Goal: Information Seeking & Learning: Learn about a topic

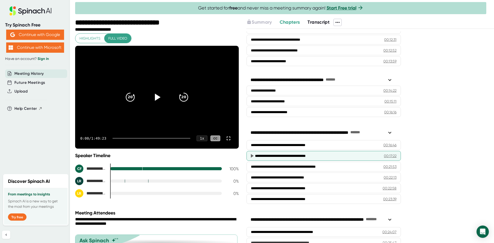
scroll to position [128, 0]
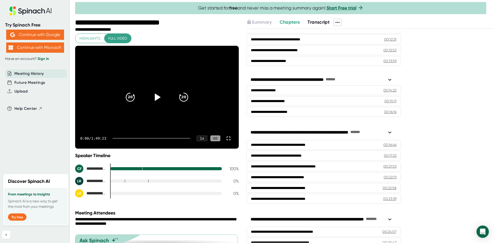
click at [159, 99] on icon at bounding box center [156, 97] width 13 height 13
click at [157, 94] on icon at bounding box center [156, 97] width 13 height 13
click at [314, 19] on button "Transcript" at bounding box center [318, 22] width 22 height 7
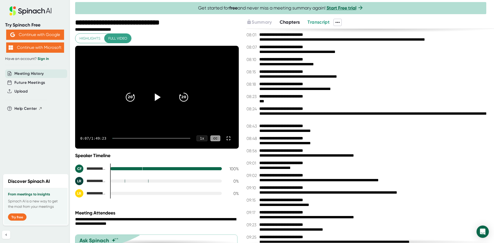
scroll to position [925, 0]
